Goal: Task Accomplishment & Management: Complete application form

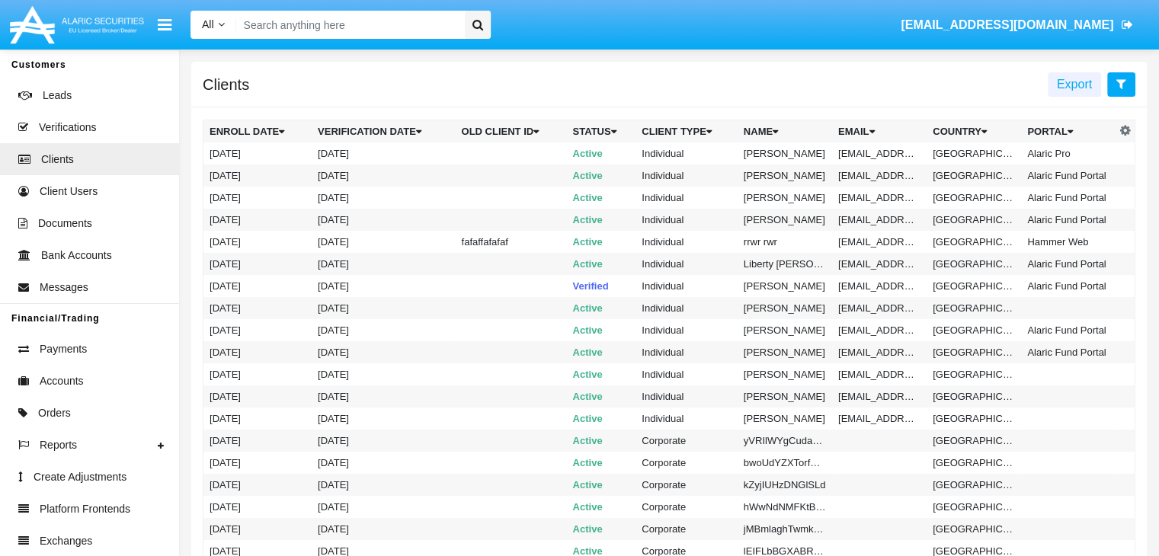
click at [1121, 85] on icon at bounding box center [1121, 84] width 10 height 12
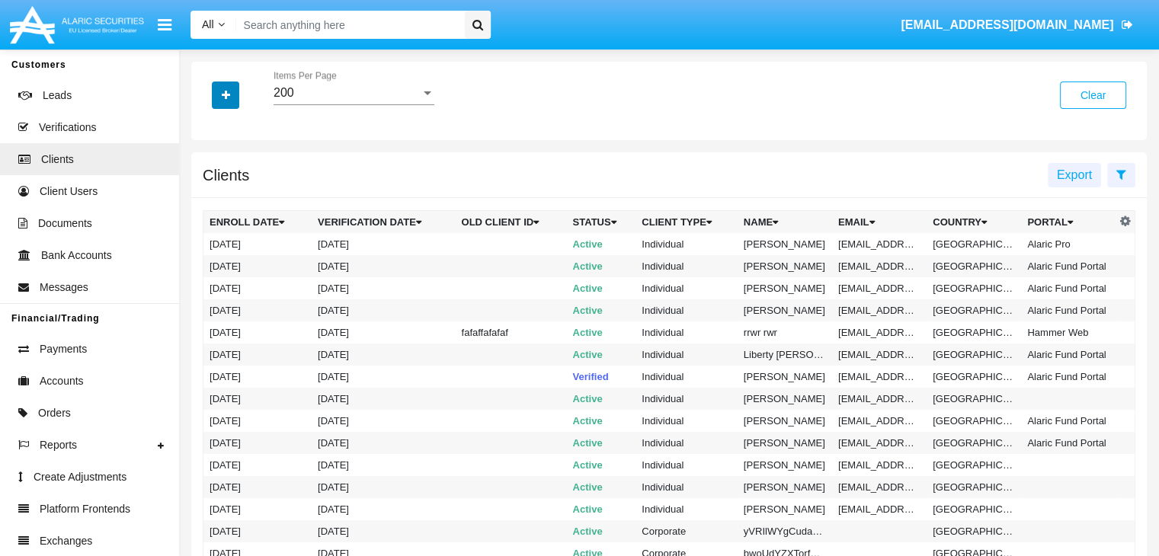
click at [225, 96] on icon "button" at bounding box center [226, 95] width 8 height 11
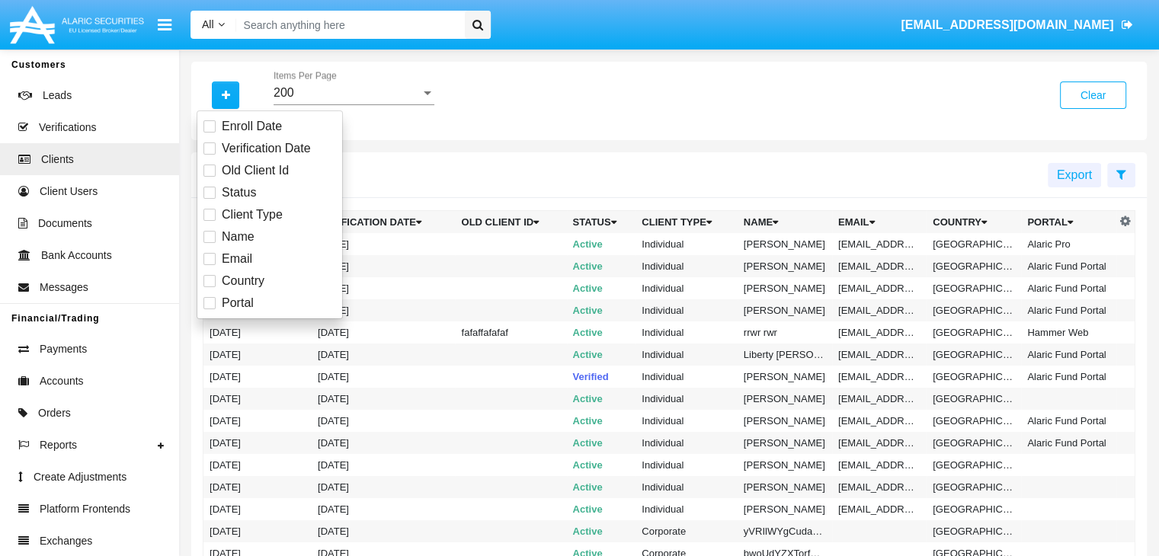
click at [235, 258] on span "Email" at bounding box center [237, 259] width 30 height 18
click at [209, 265] on input "Email" at bounding box center [209, 265] width 1 height 1
checkbox input "true"
click at [225, 96] on icon "button" at bounding box center [226, 95] width 8 height 11
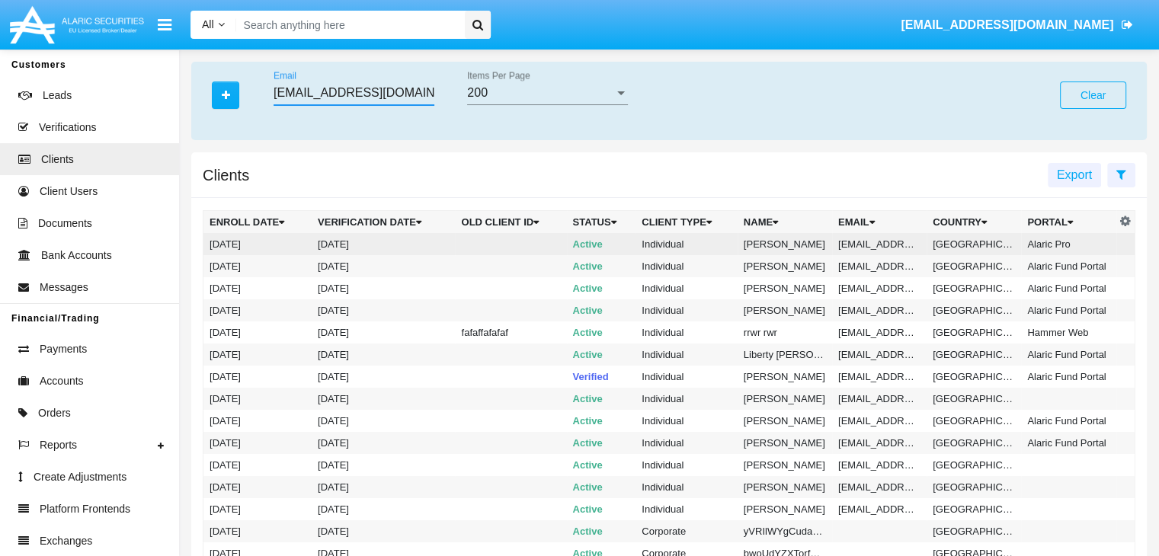
type input "me490szx8@in-bhw6pg.edu"
click at [877, 244] on td "me490szx8@in-bhw6pg.edu" at bounding box center [879, 244] width 94 height 22
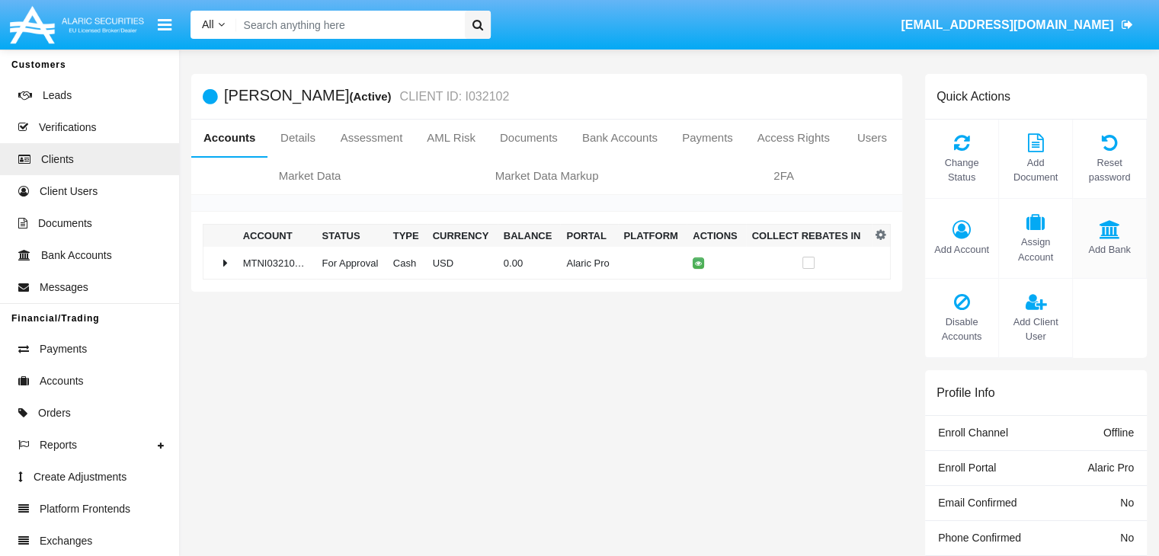
click at [1108, 249] on span "Add Bank" at bounding box center [1109, 249] width 58 height 14
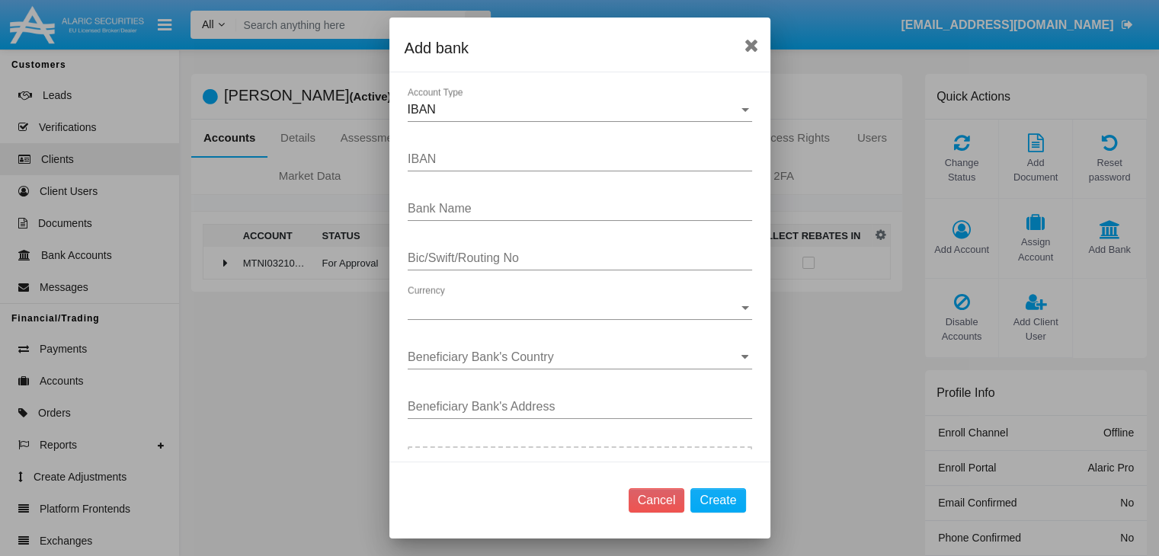
click at [573, 109] on div "IBAN" at bounding box center [573, 110] width 331 height 14
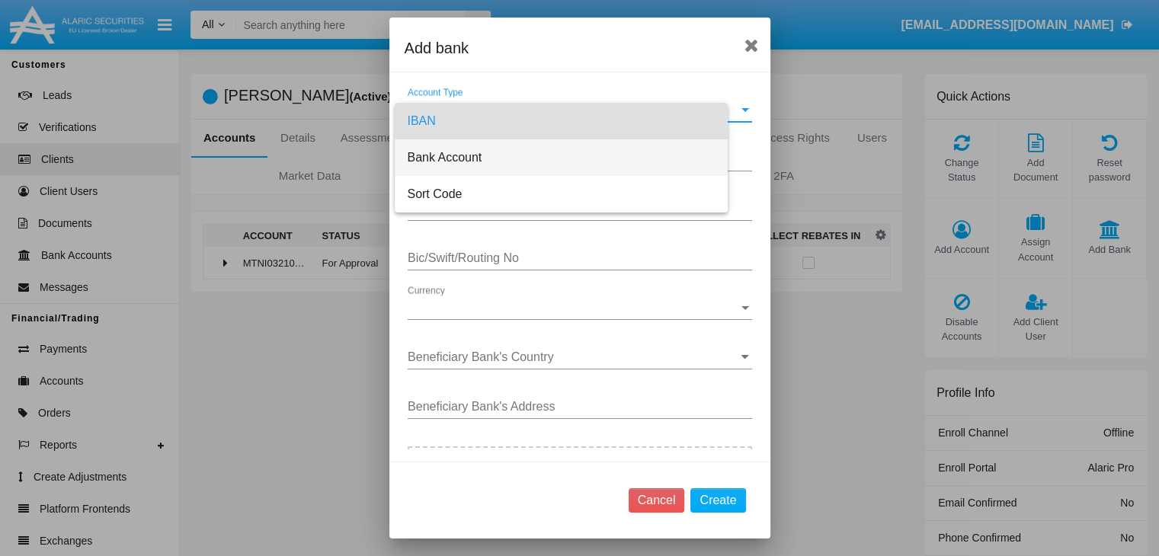
click at [571, 155] on span "Bank Account" at bounding box center [561, 157] width 309 height 37
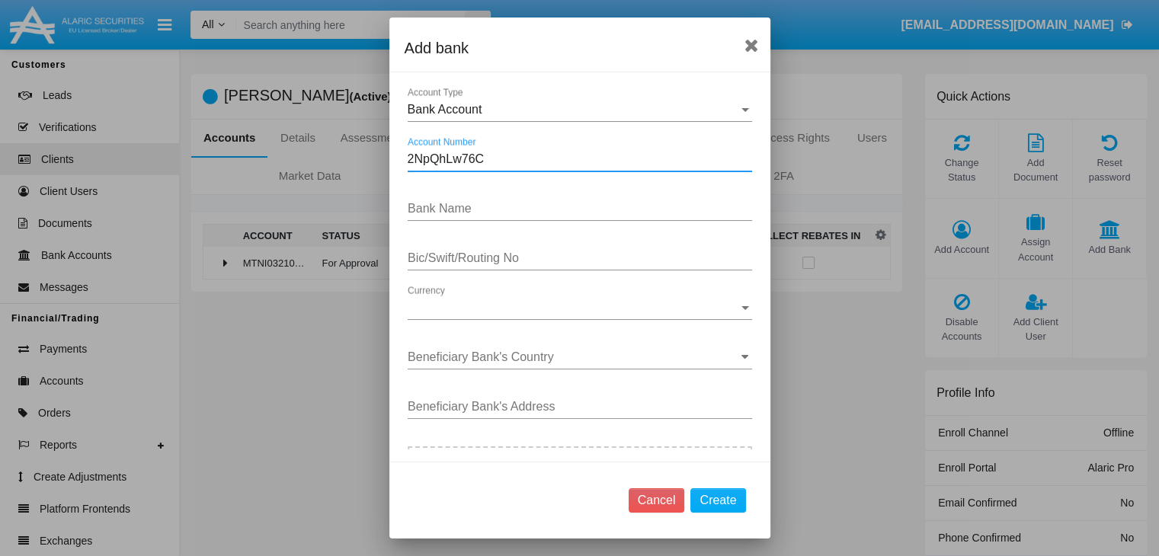
type input "2NpQhLw76C"
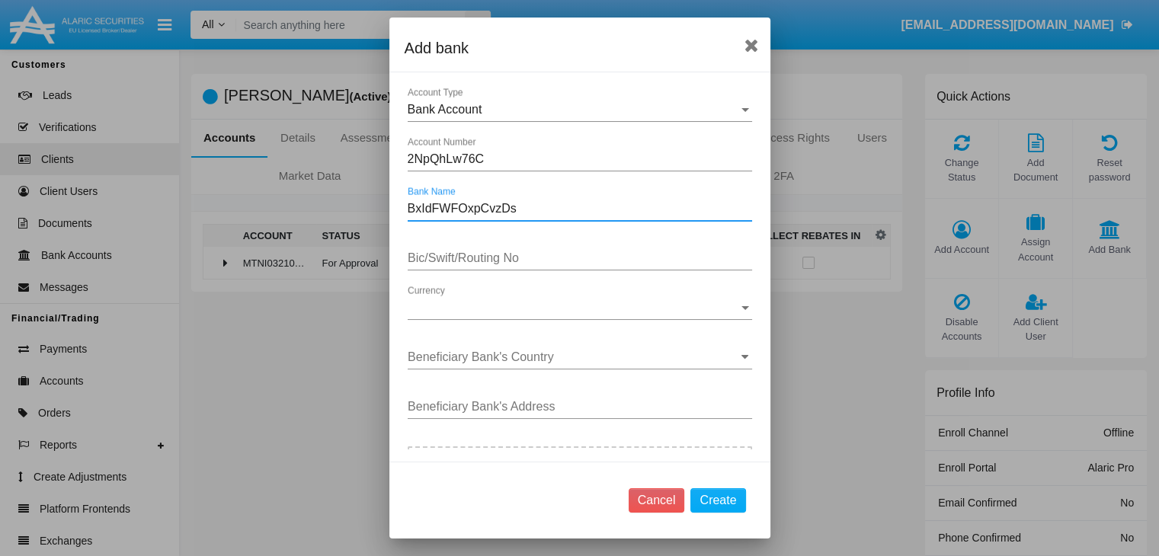
type input "BxIdFWFOxpCvzDs"
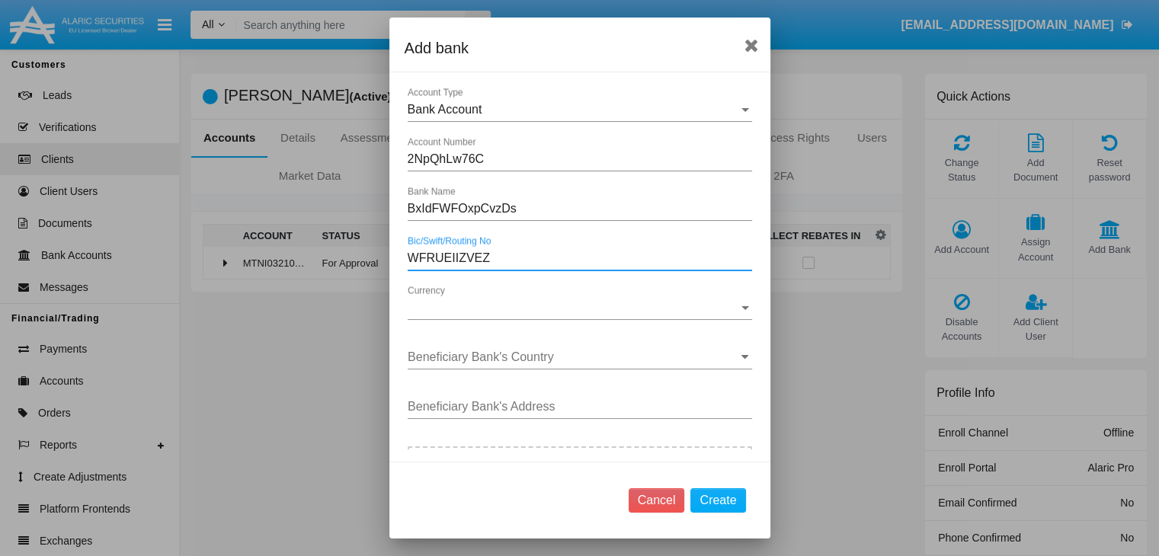
type input "WFRUEIIZVEZ"
click at [573, 307] on span "Currency" at bounding box center [573, 308] width 331 height 14
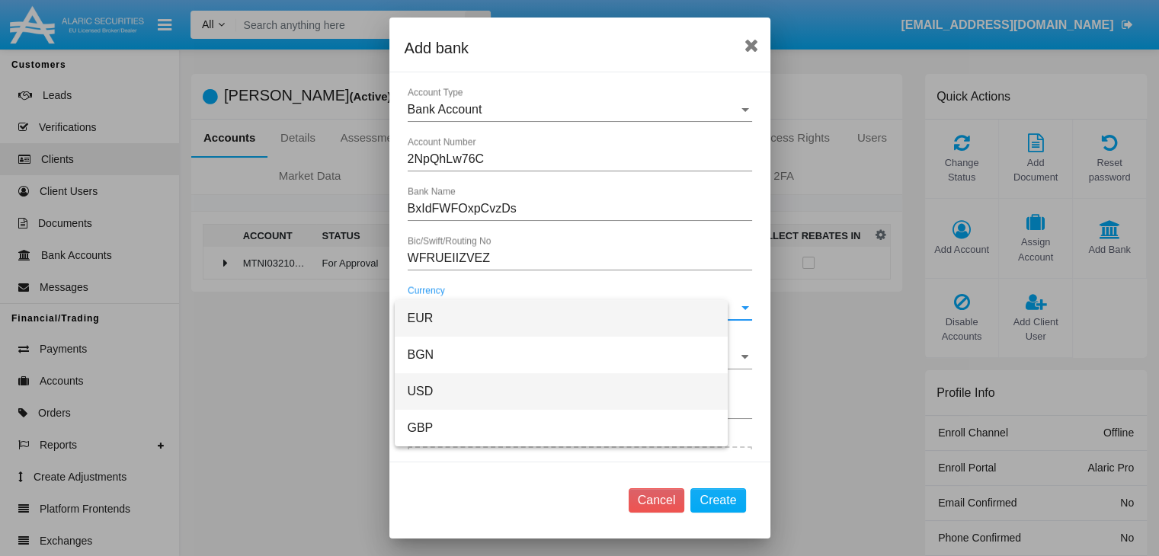
click at [573, 392] on span "USD" at bounding box center [561, 391] width 309 height 37
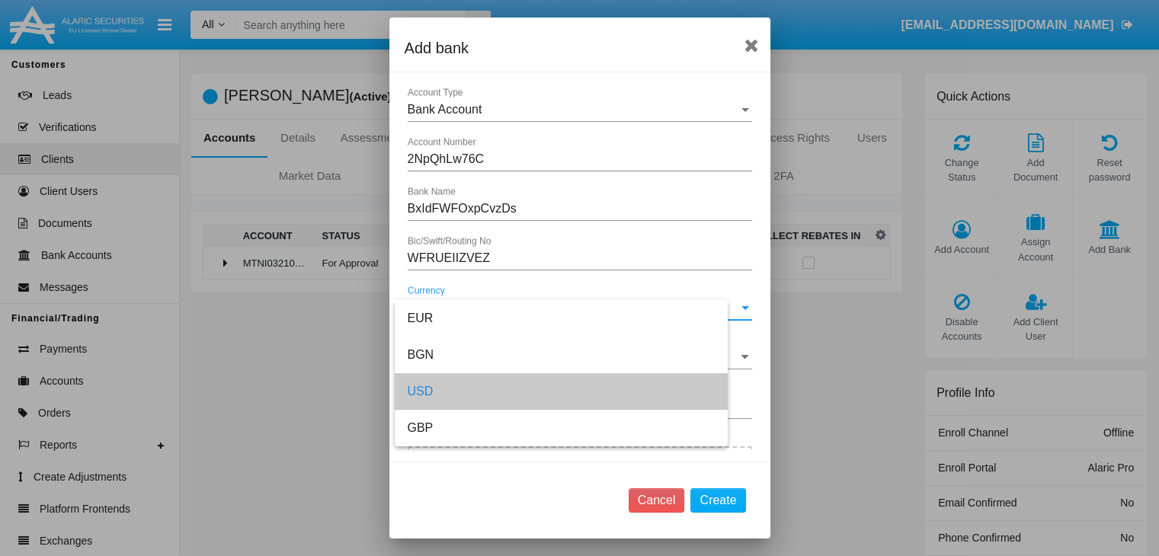
click at [573, 356] on input "Beneficiary Bank's Country" at bounding box center [580, 357] width 344 height 14
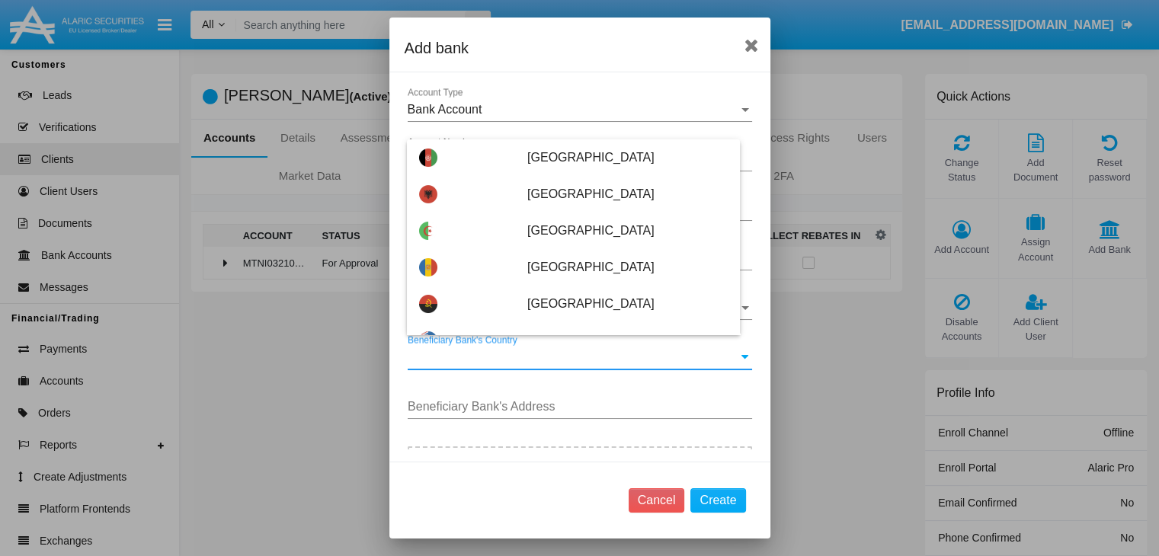
type input "[GEOGRAPHIC_DATA]"
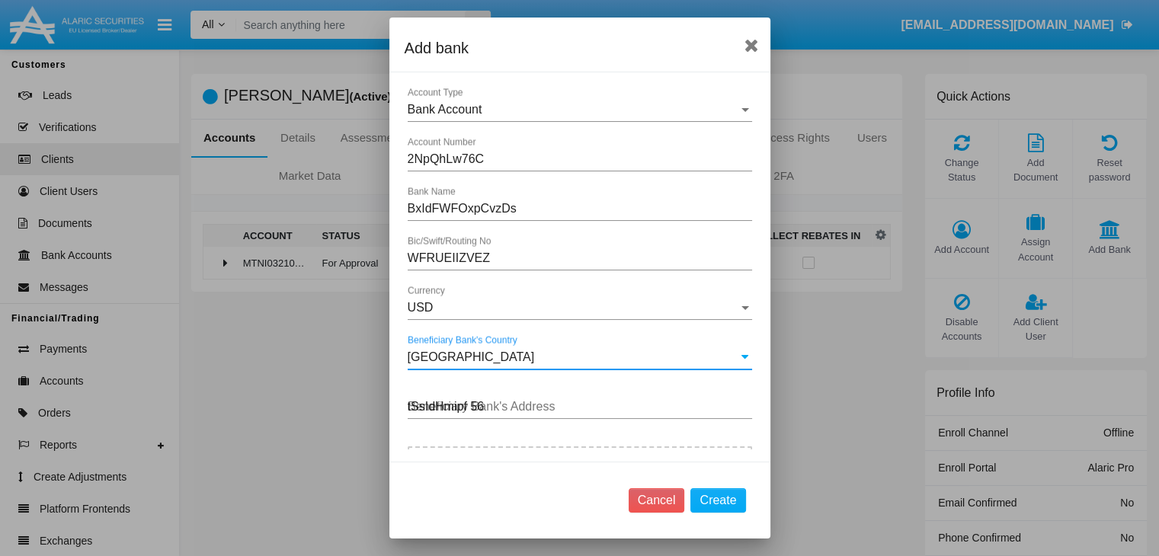
type input "tSsIdHmipf 568"
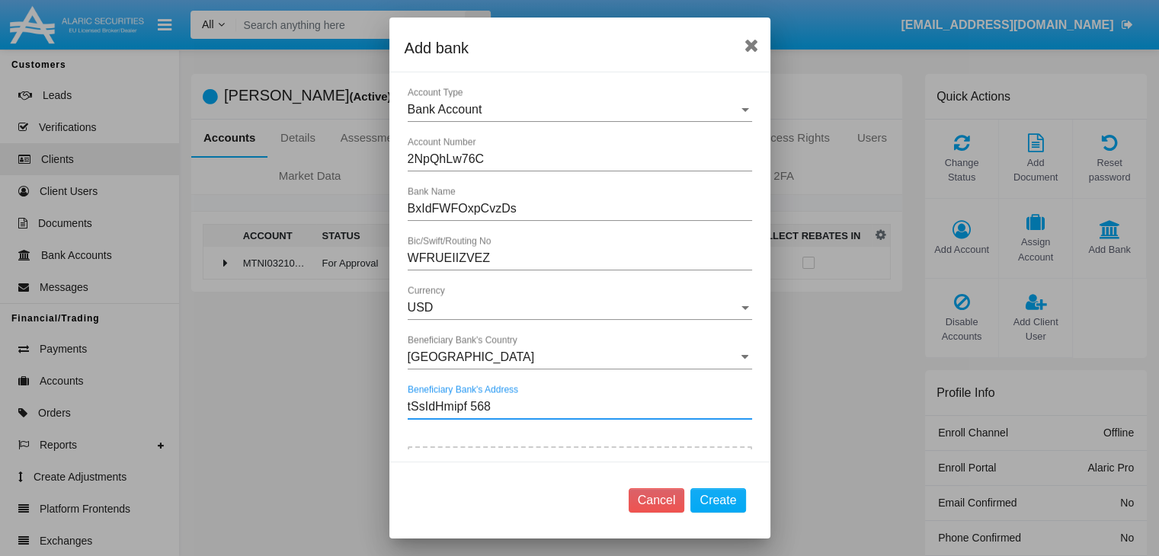
type input "C:\fakepath\bank-statement.png"
click at [718, 500] on button "Create" at bounding box center [717, 500] width 55 height 24
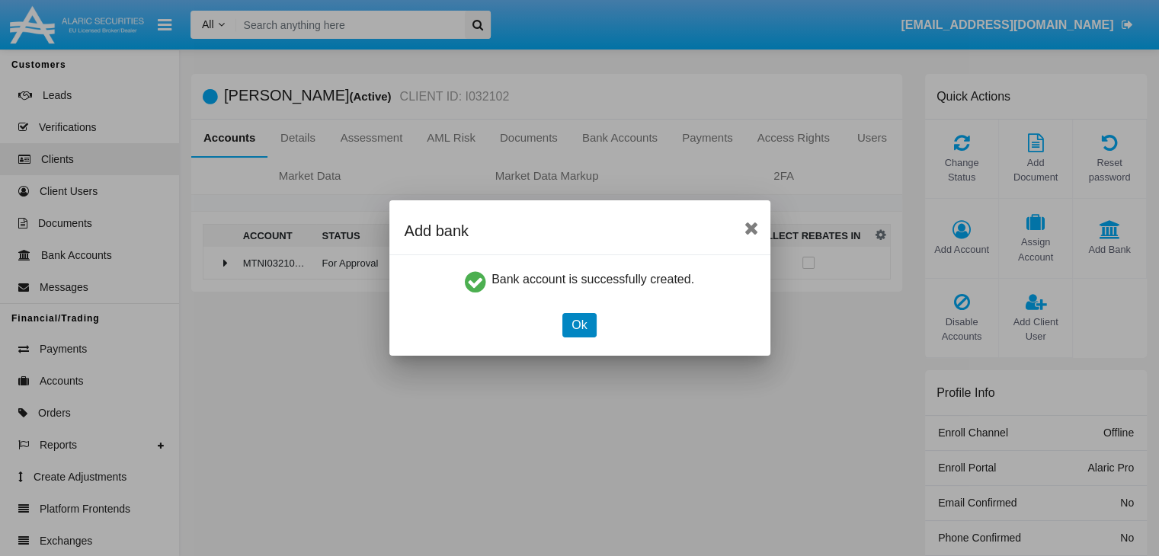
click at [579, 325] on button "Ok" at bounding box center [579, 325] width 34 height 24
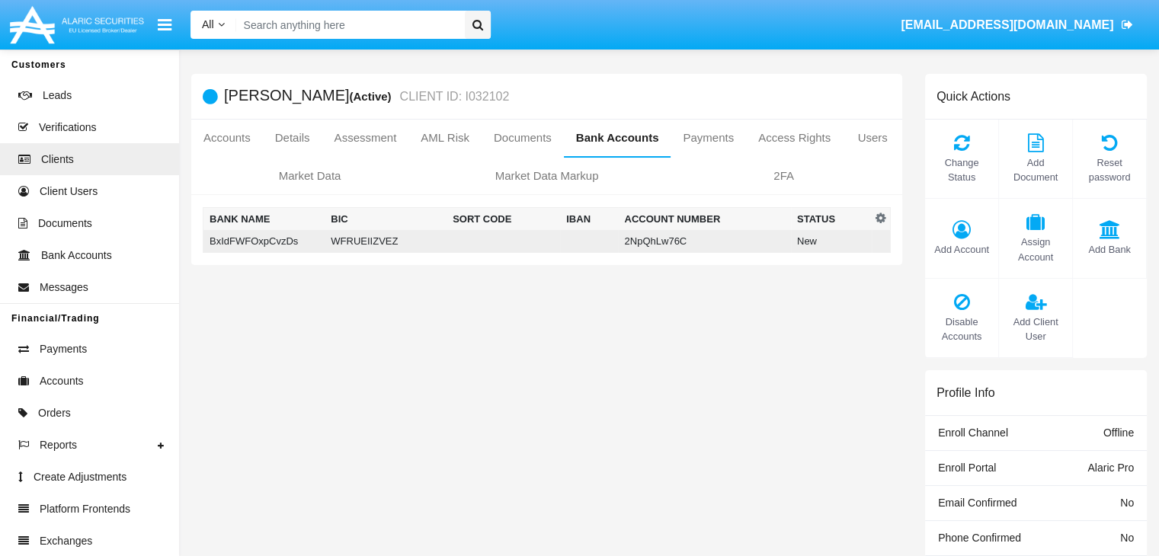
click at [266, 241] on td "BxIdFWFOxpCvzDs" at bounding box center [264, 241] width 122 height 23
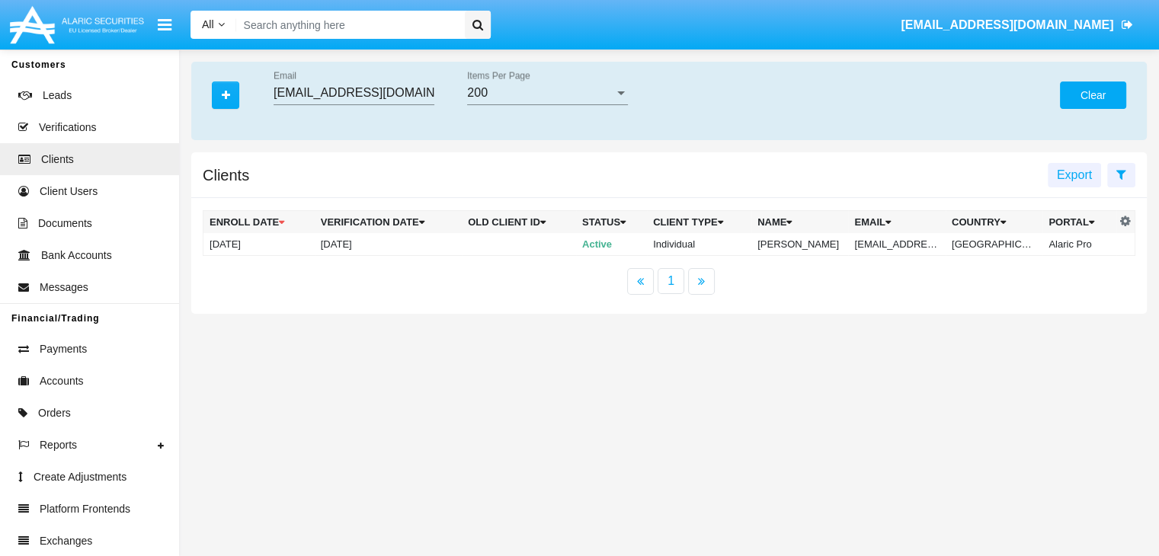
click at [1092, 95] on button "Clear" at bounding box center [1093, 95] width 66 height 27
click at [225, 96] on icon "button" at bounding box center [226, 95] width 8 height 11
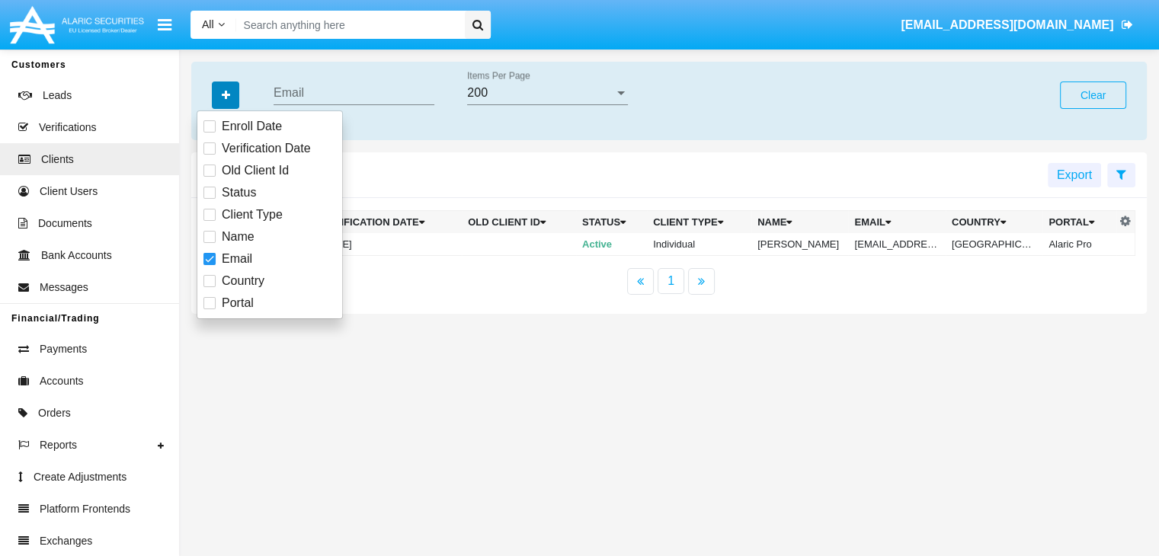
click at [225, 96] on icon "button" at bounding box center [226, 95] width 8 height 11
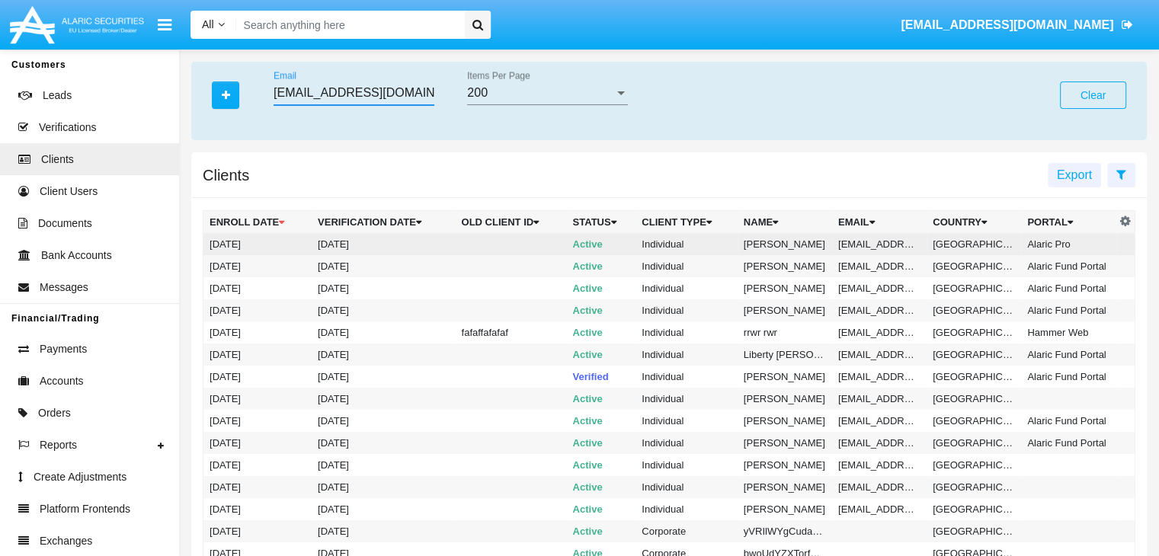
type input "me490szx8@in-bhw6pg.edu"
click at [877, 244] on td "me490szx8@in-bhw6pg.edu" at bounding box center [879, 244] width 94 height 22
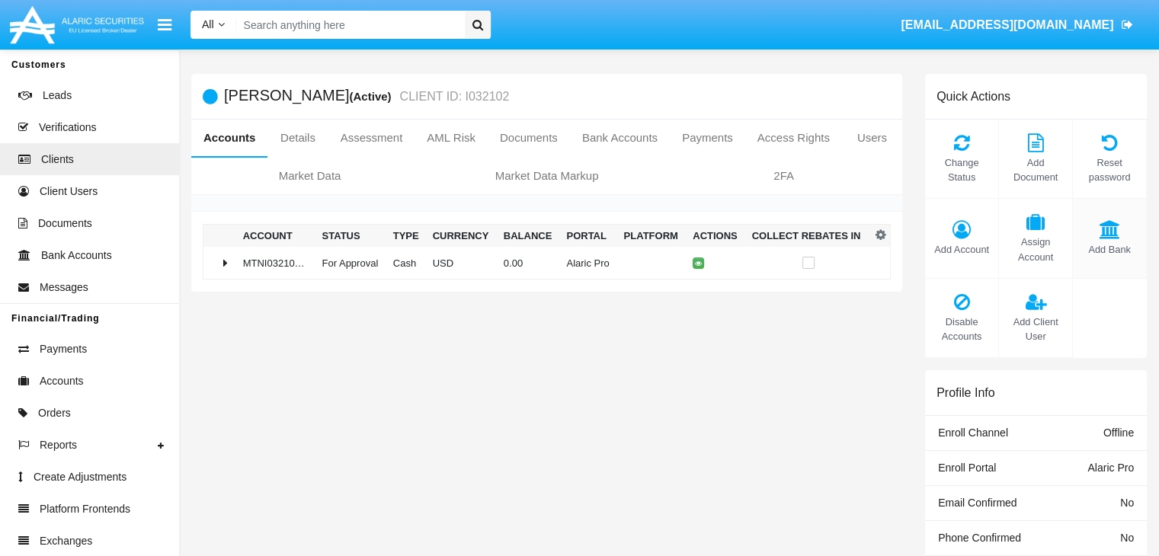
click at [1108, 249] on span "Add Bank" at bounding box center [1109, 249] width 58 height 14
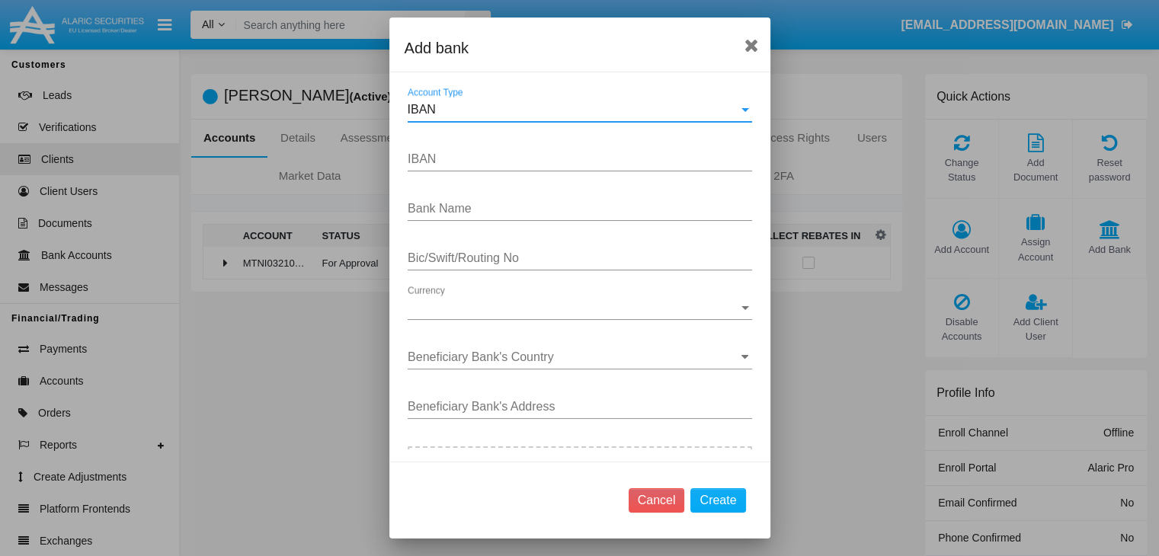
click at [573, 109] on div "IBAN" at bounding box center [573, 110] width 331 height 14
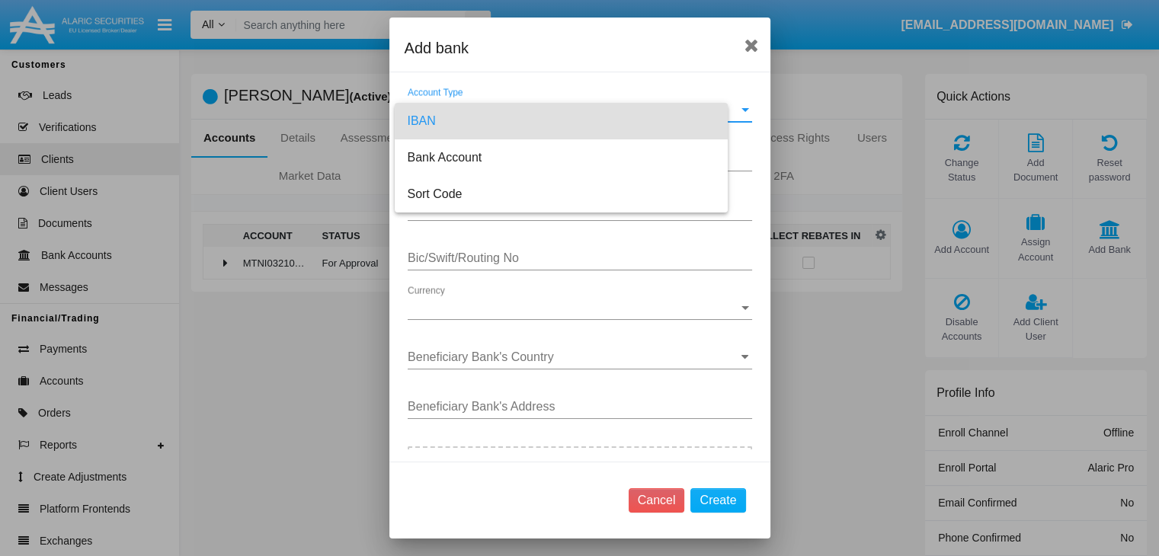
click at [573, 120] on span "IBAN" at bounding box center [561, 121] width 309 height 37
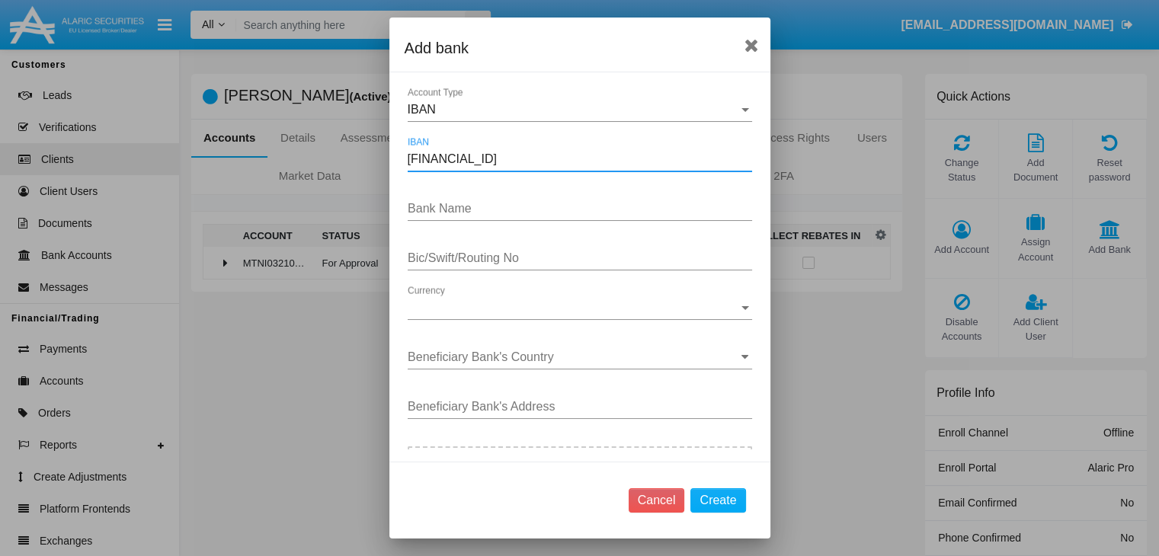
type input "DE31500105175143186793"
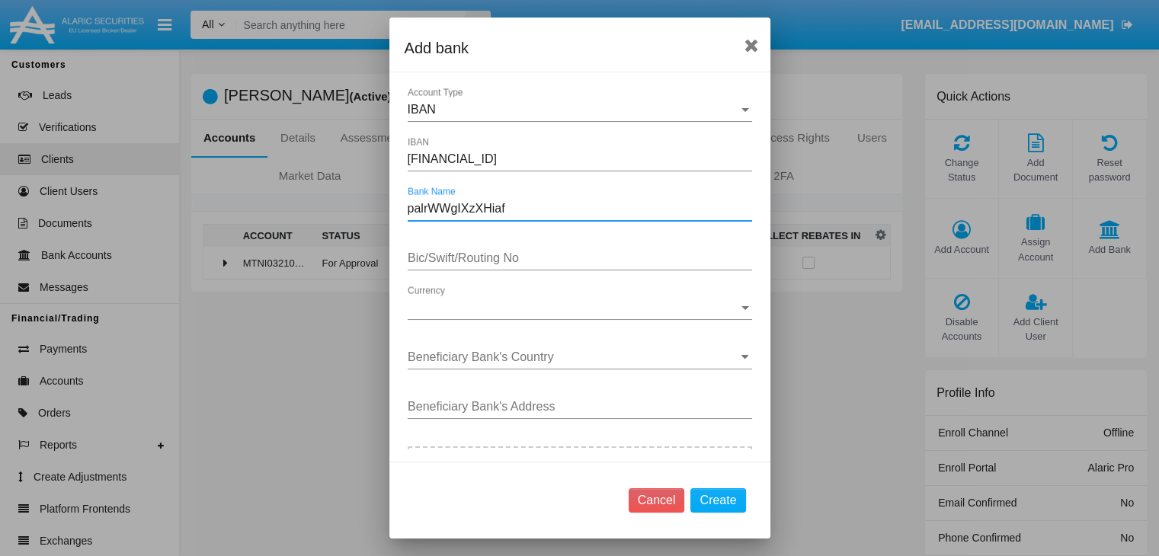
type input "palrWWgIXzXHiaf"
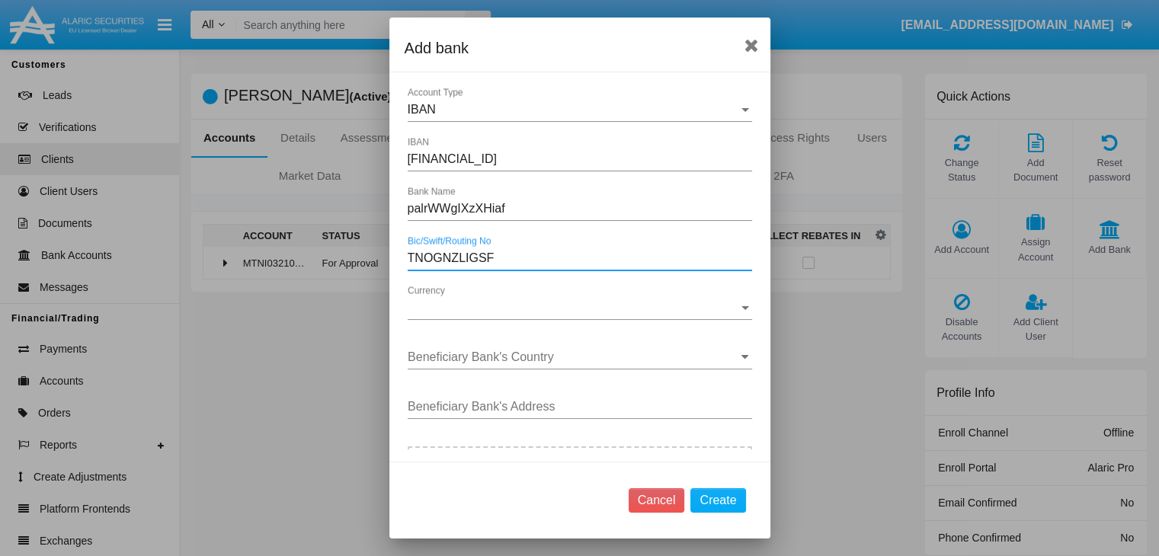
type input "TNOGNZLIGSF"
click at [573, 307] on span "Currency" at bounding box center [573, 308] width 331 height 14
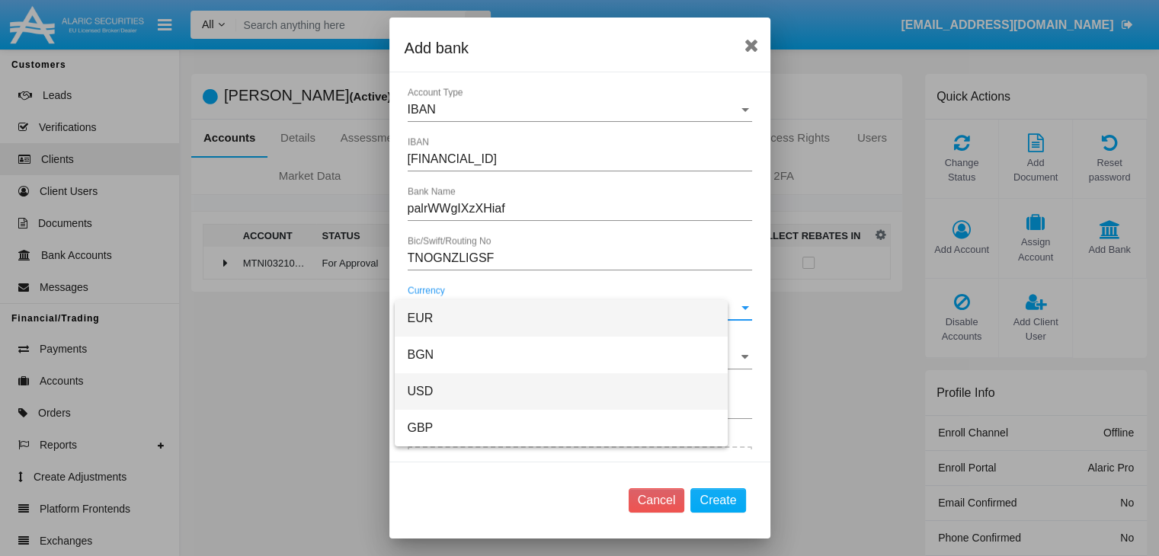
click at [573, 392] on span "USD" at bounding box center [561, 391] width 309 height 37
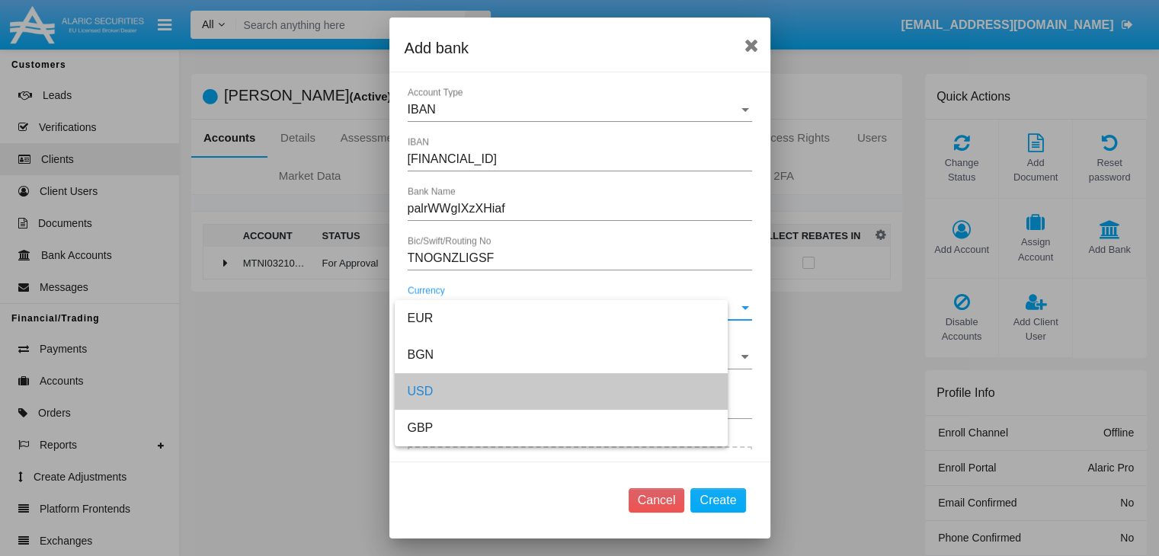
click at [573, 356] on input "Beneficiary Bank's Country" at bounding box center [580, 357] width 344 height 14
type input "Singapore"
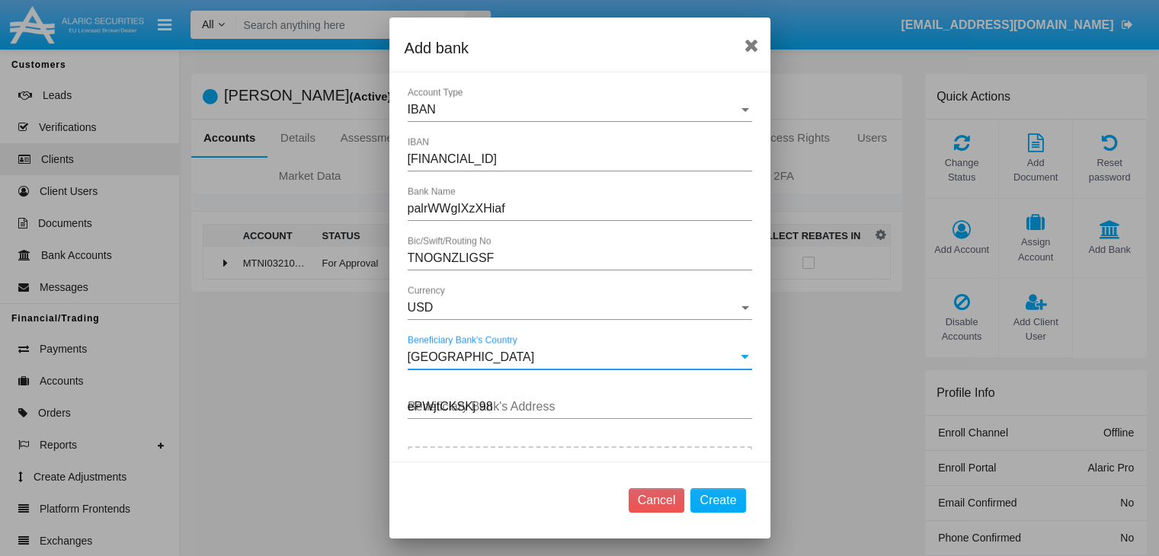
type input "ePWjtCKSKj 985"
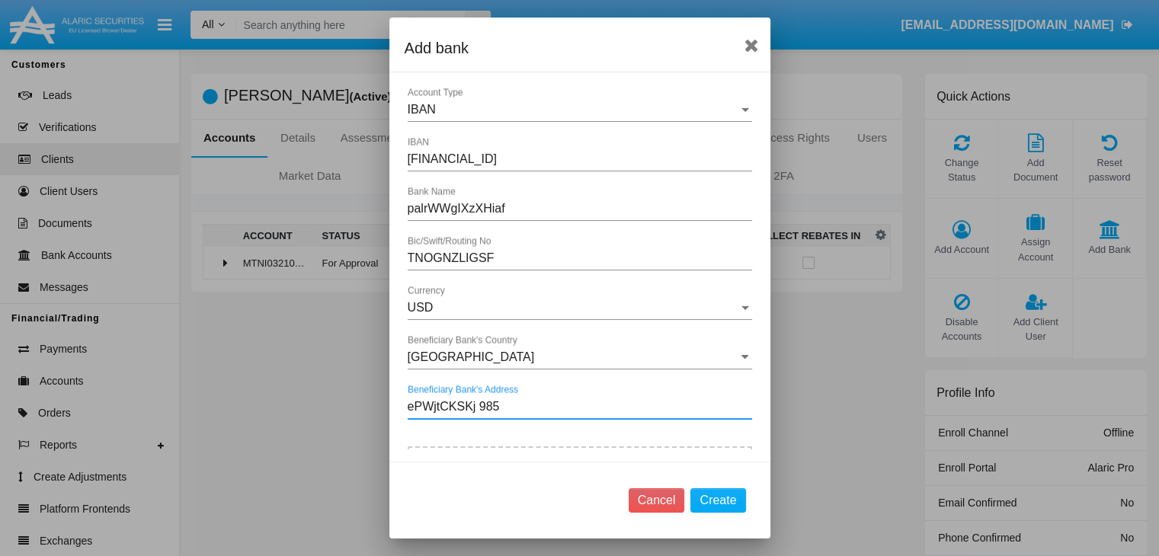
type input "C:\fakepath\bank-statement.png"
click at [718, 500] on button "Create" at bounding box center [717, 500] width 55 height 24
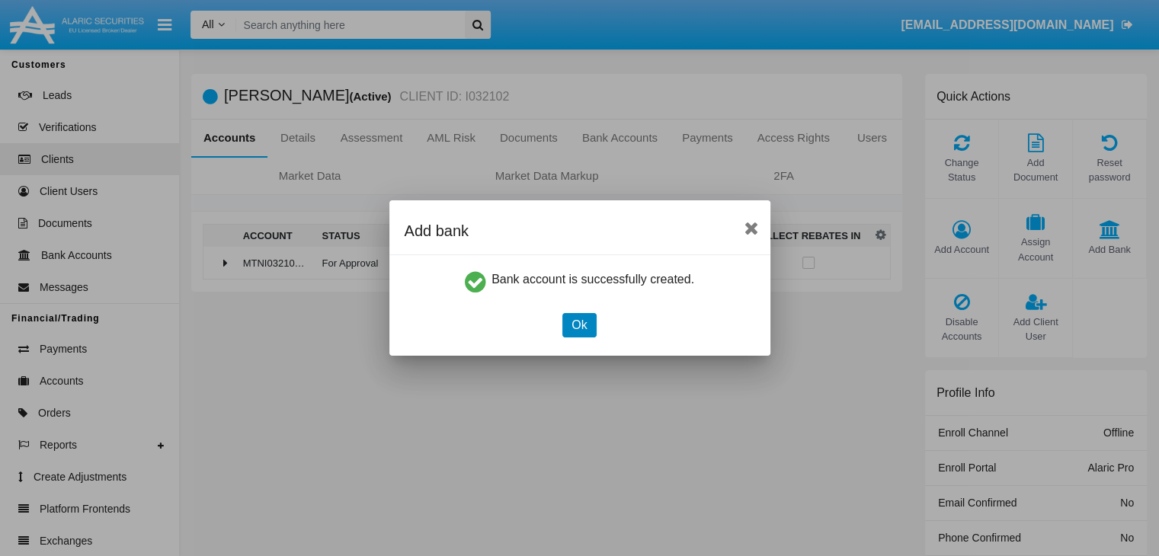
click at [579, 325] on button "Ok" at bounding box center [579, 325] width 34 height 24
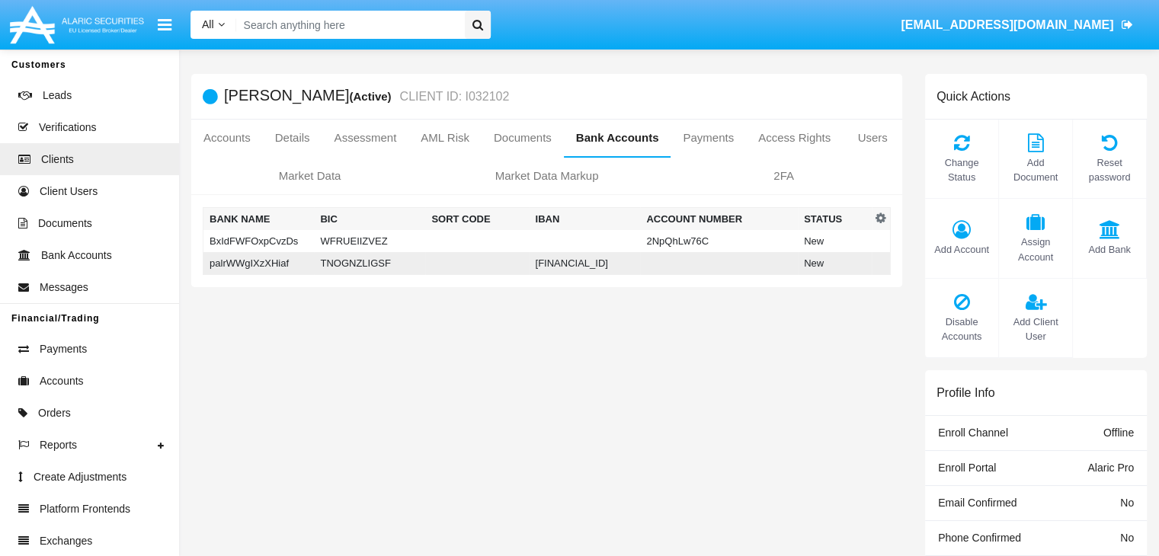
click at [260, 263] on td "palrWWgIXzXHiaf" at bounding box center [258, 263] width 111 height 23
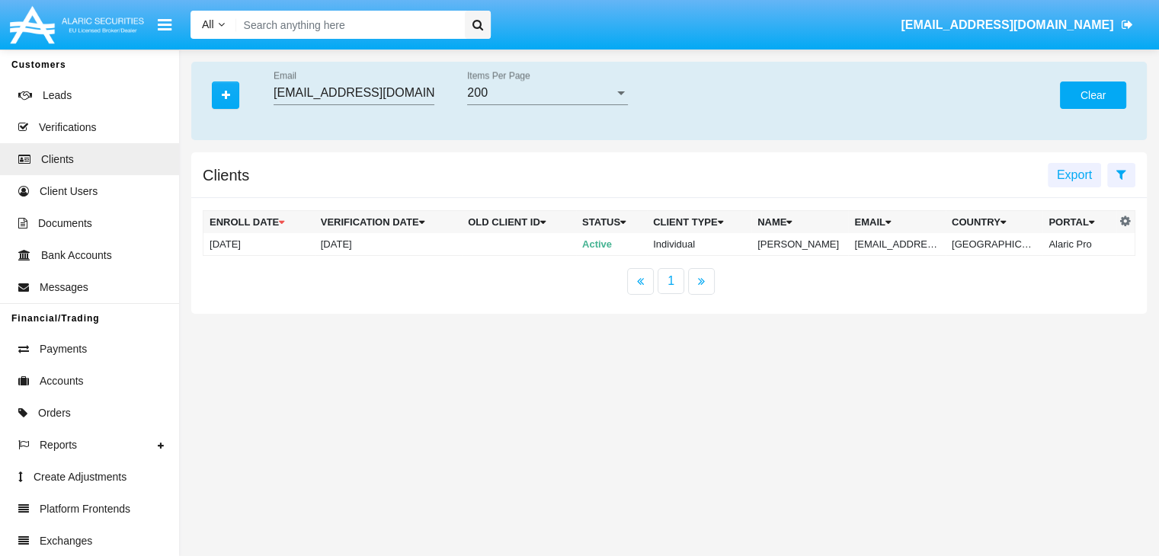
click at [1092, 95] on button "Clear" at bounding box center [1093, 95] width 66 height 27
